Goal: Task Accomplishment & Management: Manage account settings

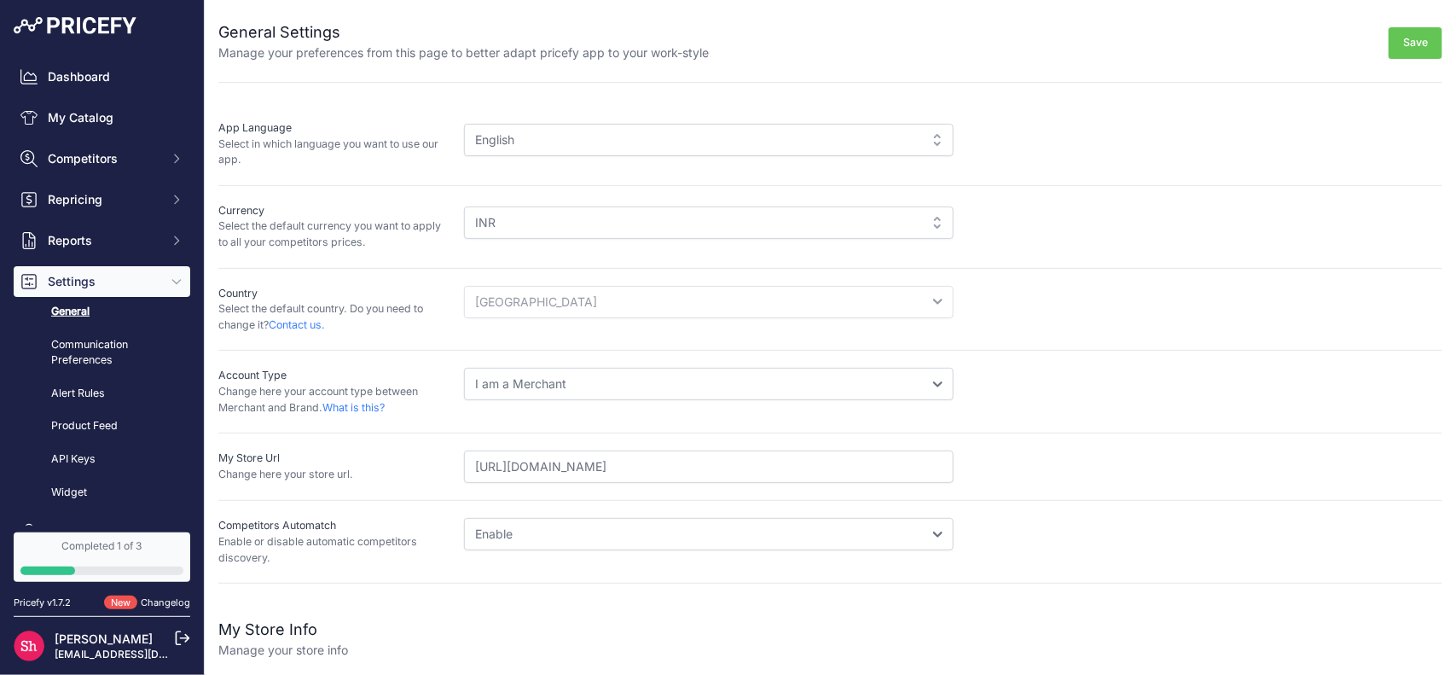
click at [139, 273] on span "Settings" at bounding box center [104, 281] width 112 height 17
click at [148, 301] on div "Dashboard My Catalog Competitors Competitors Monitored URLs MAP infringements R…" at bounding box center [102, 199] width 177 height 276
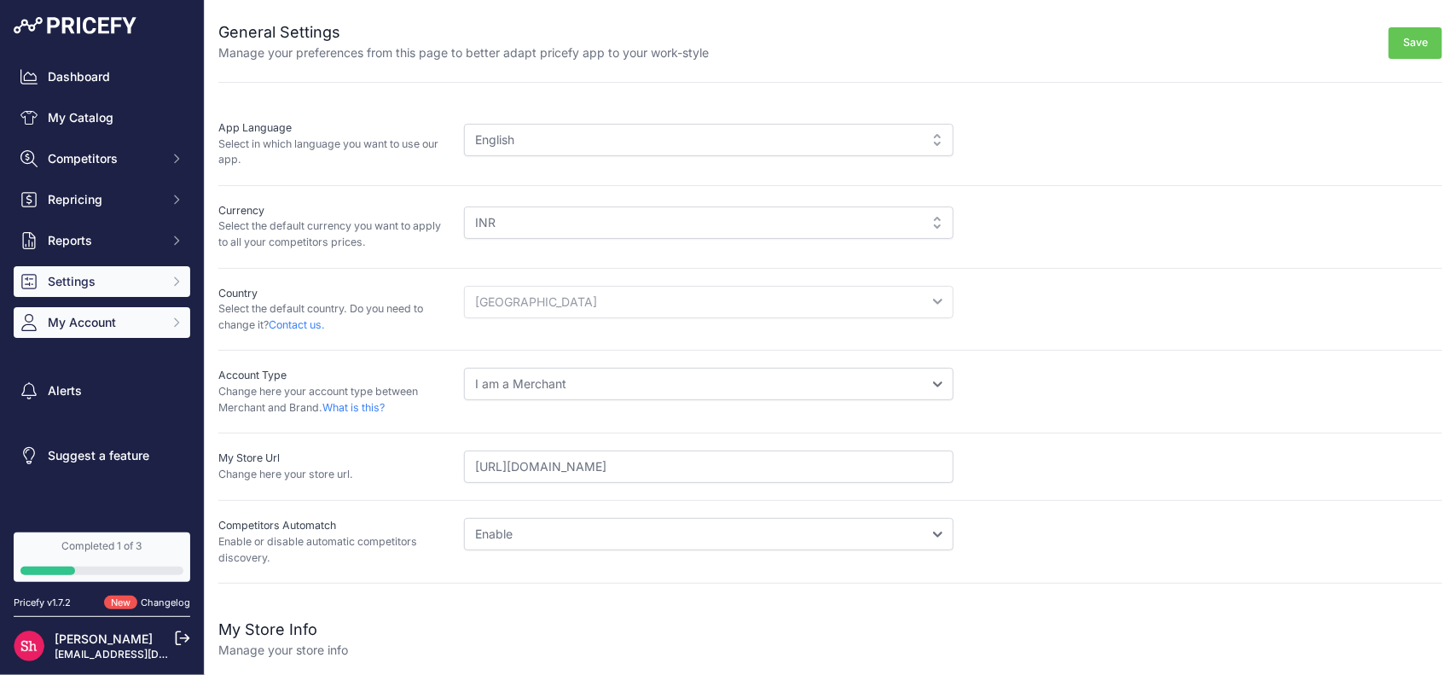
click at [147, 316] on span "My Account" at bounding box center [104, 322] width 112 height 17
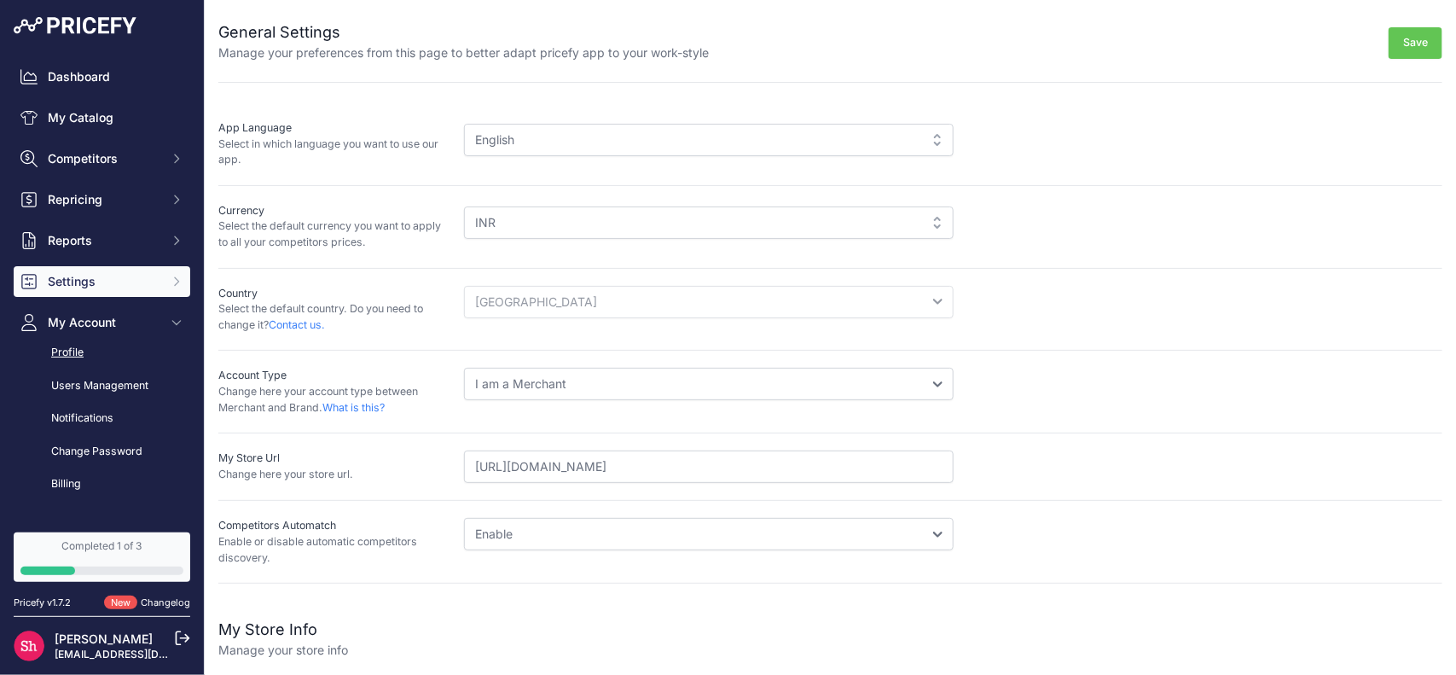
click at [101, 347] on link "Profile" at bounding box center [102, 353] width 177 height 30
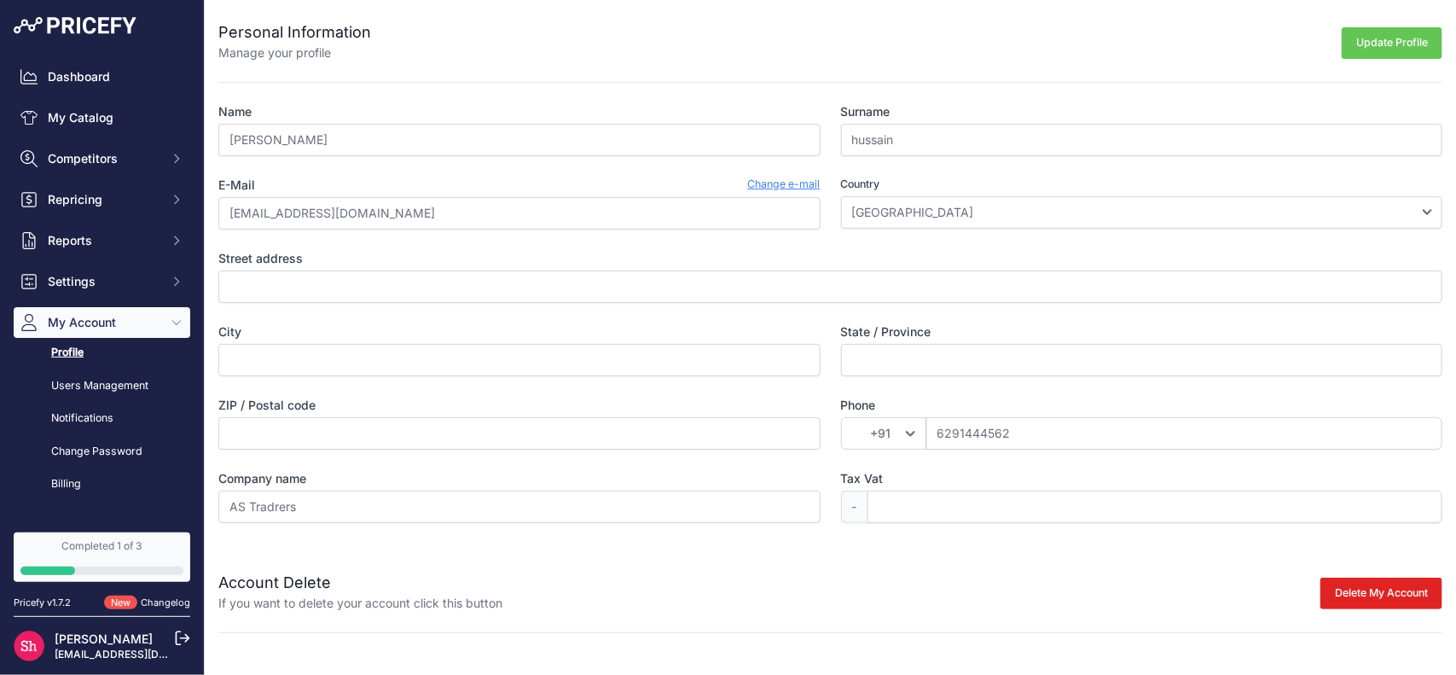
click at [792, 185] on link "Change e-mail" at bounding box center [784, 185] width 73 height 17
click at [770, 182] on link "Change e-mail" at bounding box center [784, 185] width 73 height 17
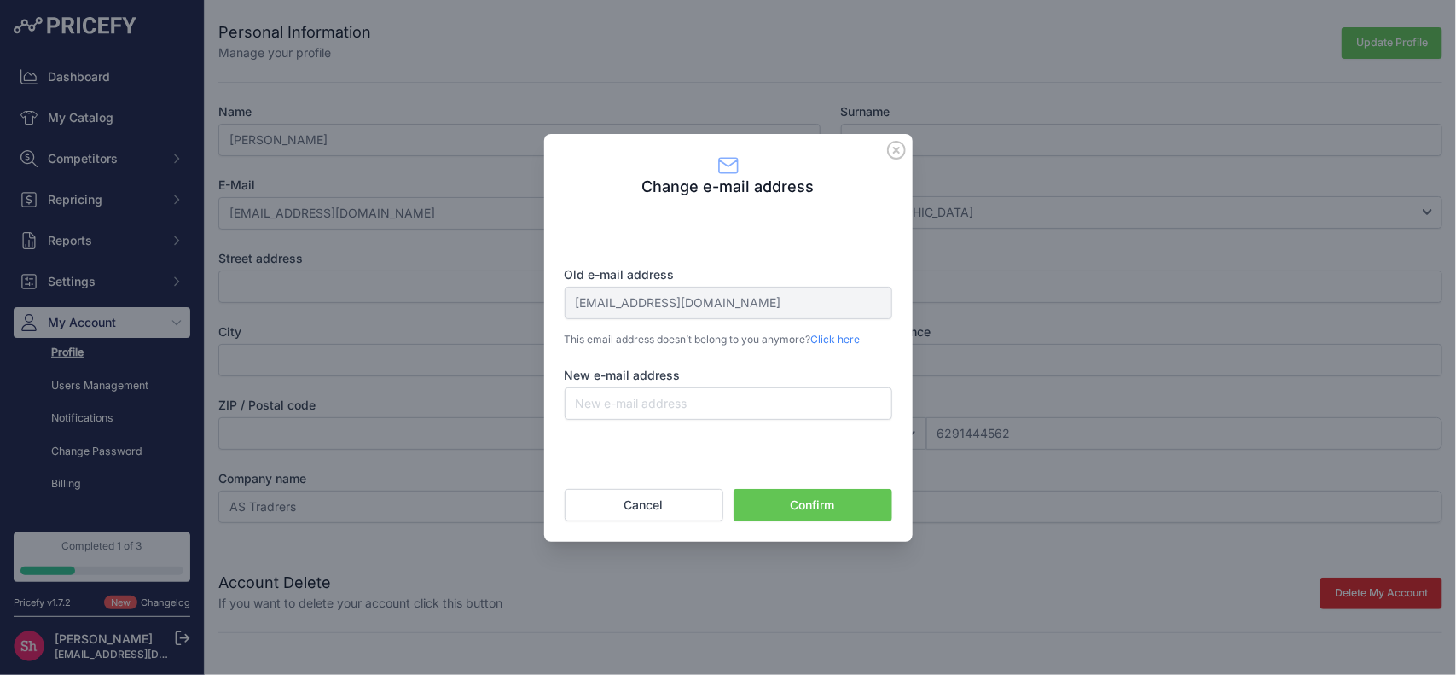
click at [896, 154] on icon at bounding box center [896, 150] width 19 height 19
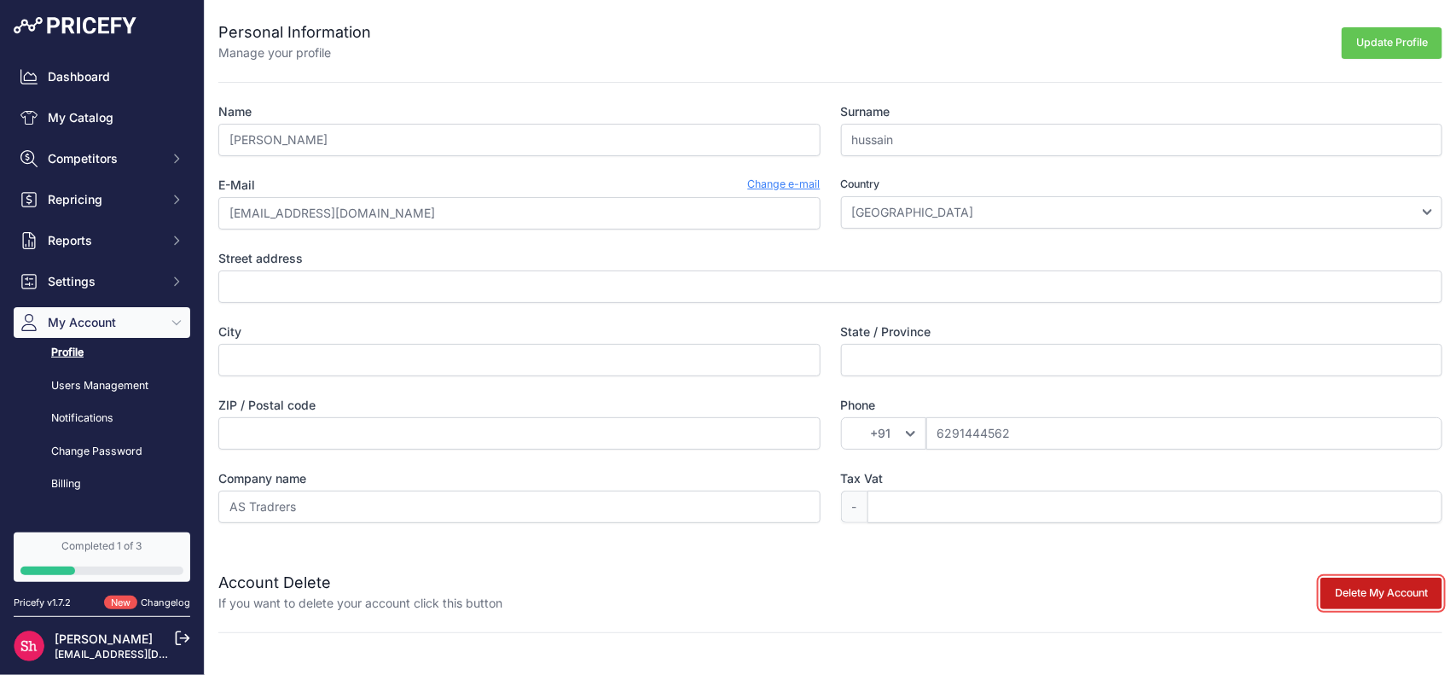
click at [1324, 602] on button "Delete My Account" at bounding box center [1381, 593] width 122 height 32
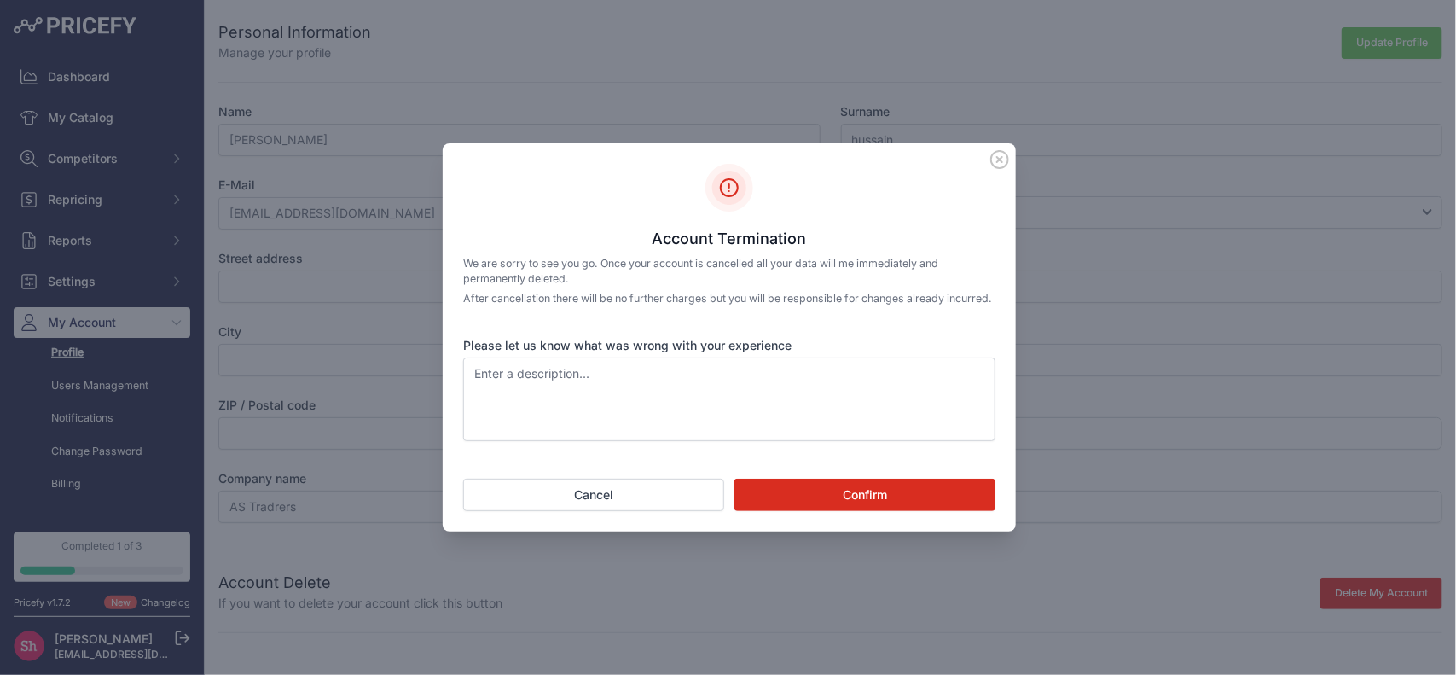
click at [999, 152] on icon at bounding box center [999, 159] width 17 height 17
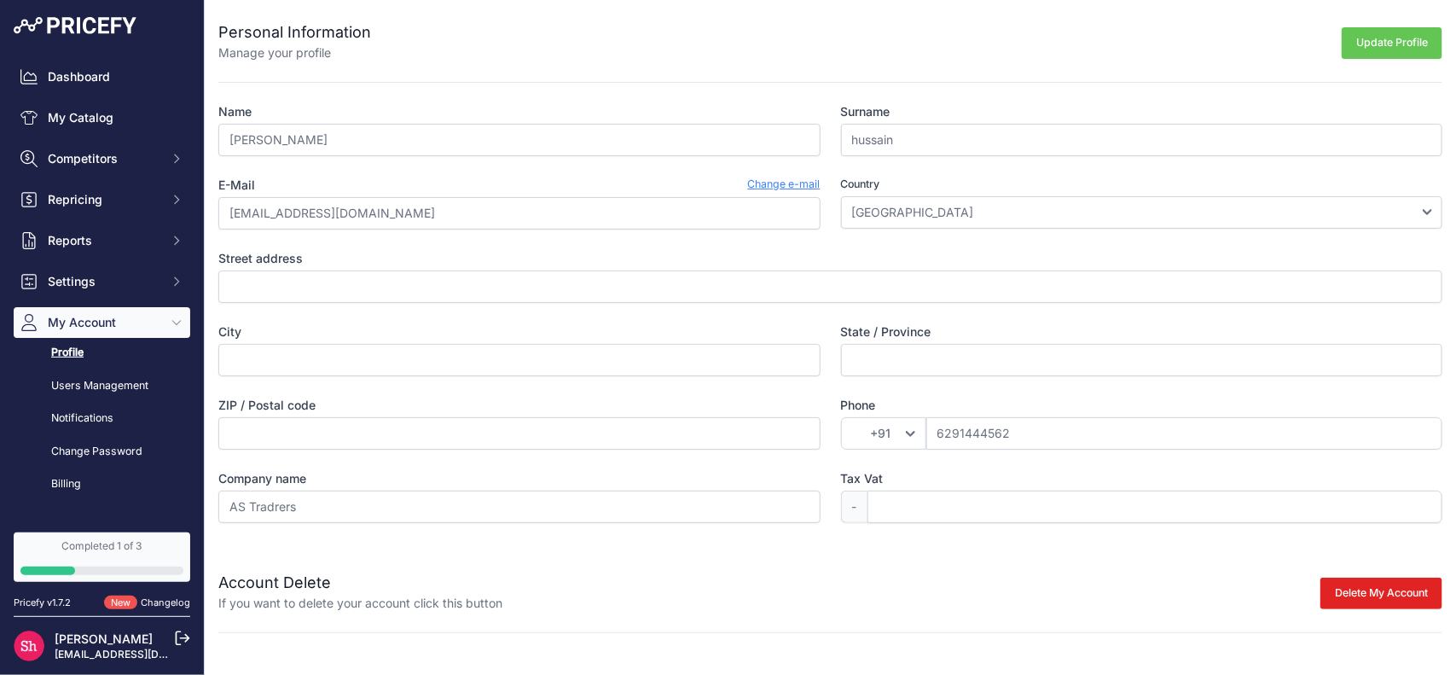
scroll to position [15, 0]
